Goal: Information Seeking & Learning: Find specific fact

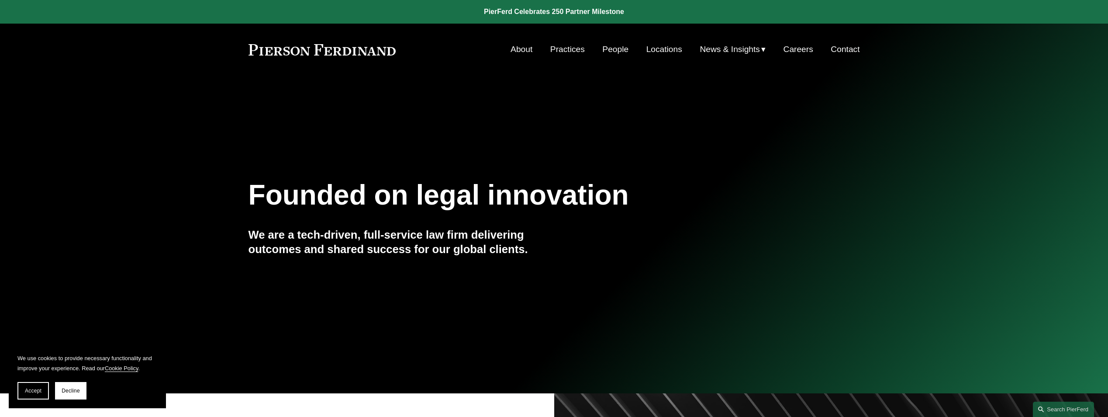
click at [608, 45] on link "People" at bounding box center [615, 49] width 26 height 17
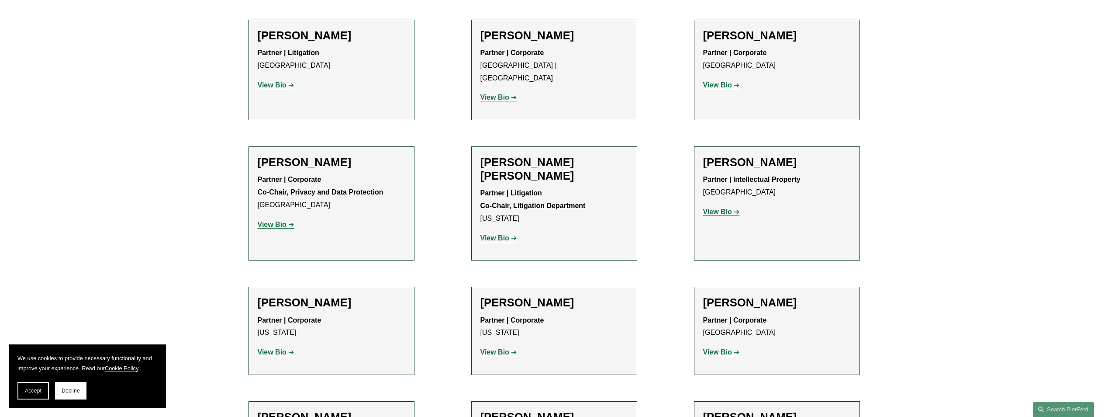
scroll to position [1136, 0]
click at [737, 409] on h2 "Kaitlyn Bryniarski" at bounding box center [777, 416] width 148 height 14
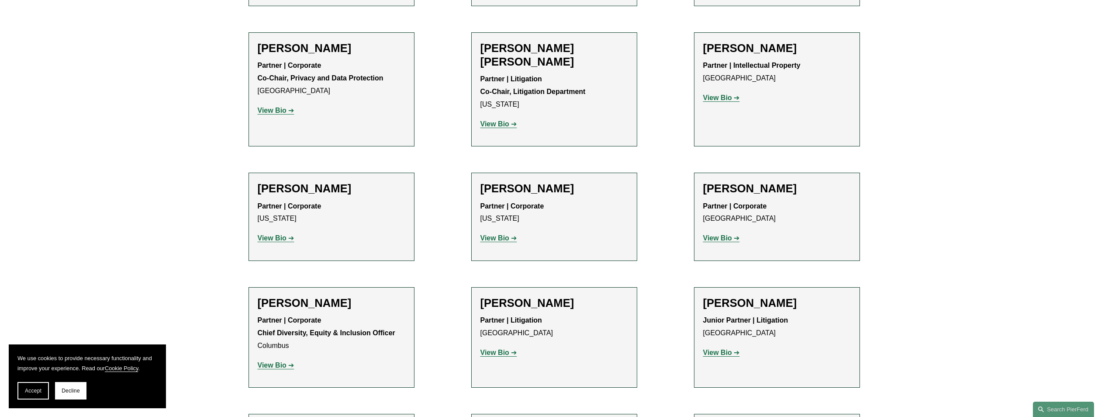
scroll to position [1223, 0]
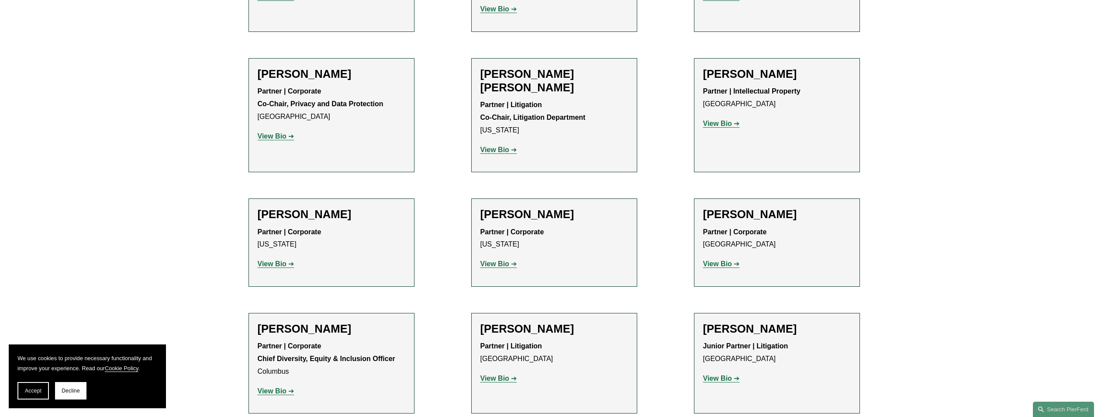
click at [721, 374] on strong "View Bio" at bounding box center [717, 377] width 29 height 7
